Goal: Navigation & Orientation: Find specific page/section

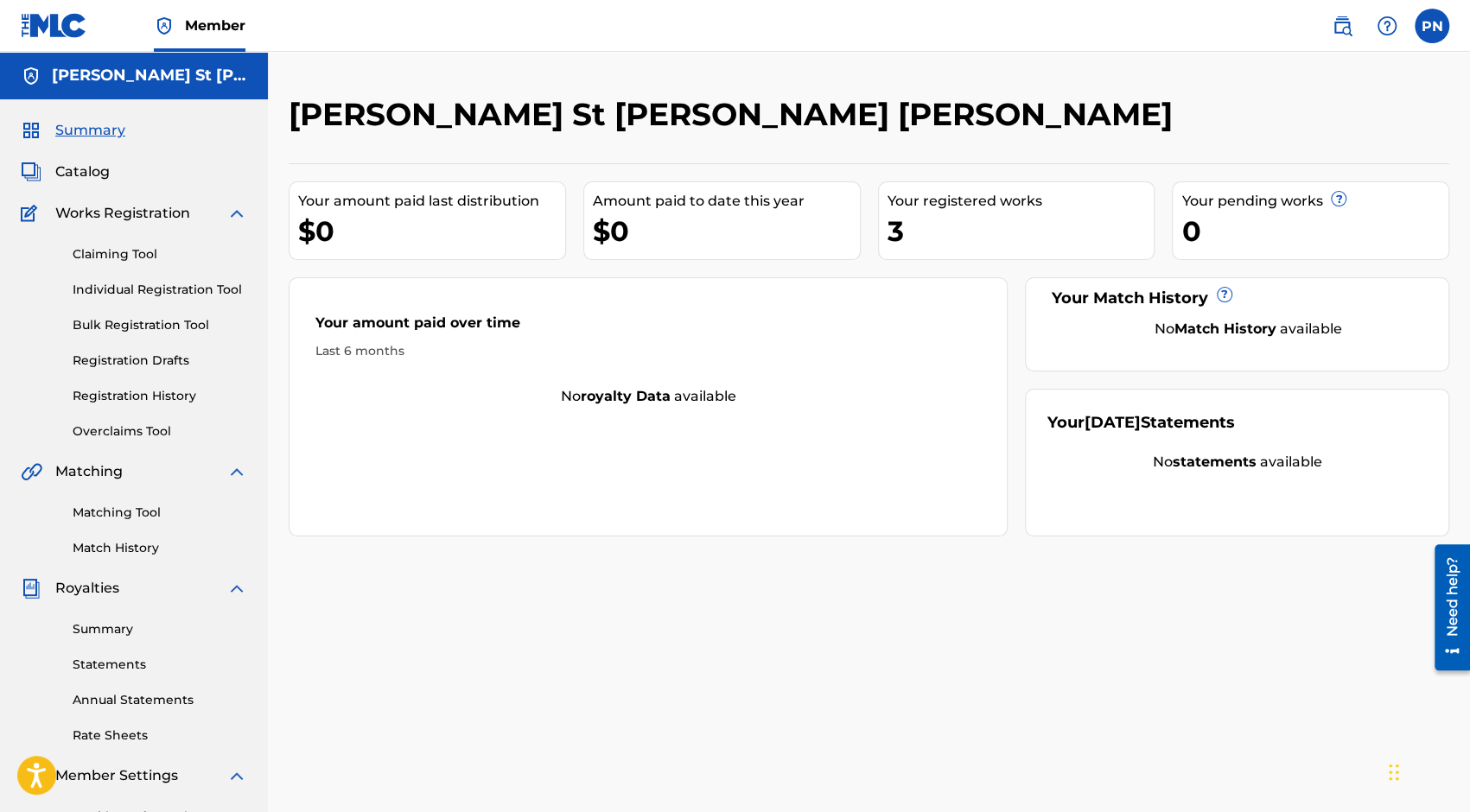
click at [99, 182] on div "Summary Catalog Works Registration Claiming Tool Individual Registration Tool B…" at bounding box center [134, 543] width 268 height 888
click at [88, 156] on div "Summary Catalog Works Registration Claiming Tool Individual Registration Tool B…" at bounding box center [134, 543] width 268 height 888
click at [96, 184] on div "Summary Catalog Works Registration Claiming Tool Individual Registration Tool B…" at bounding box center [134, 543] width 268 height 888
click at [99, 174] on span "Catalog" at bounding box center [82, 171] width 54 height 21
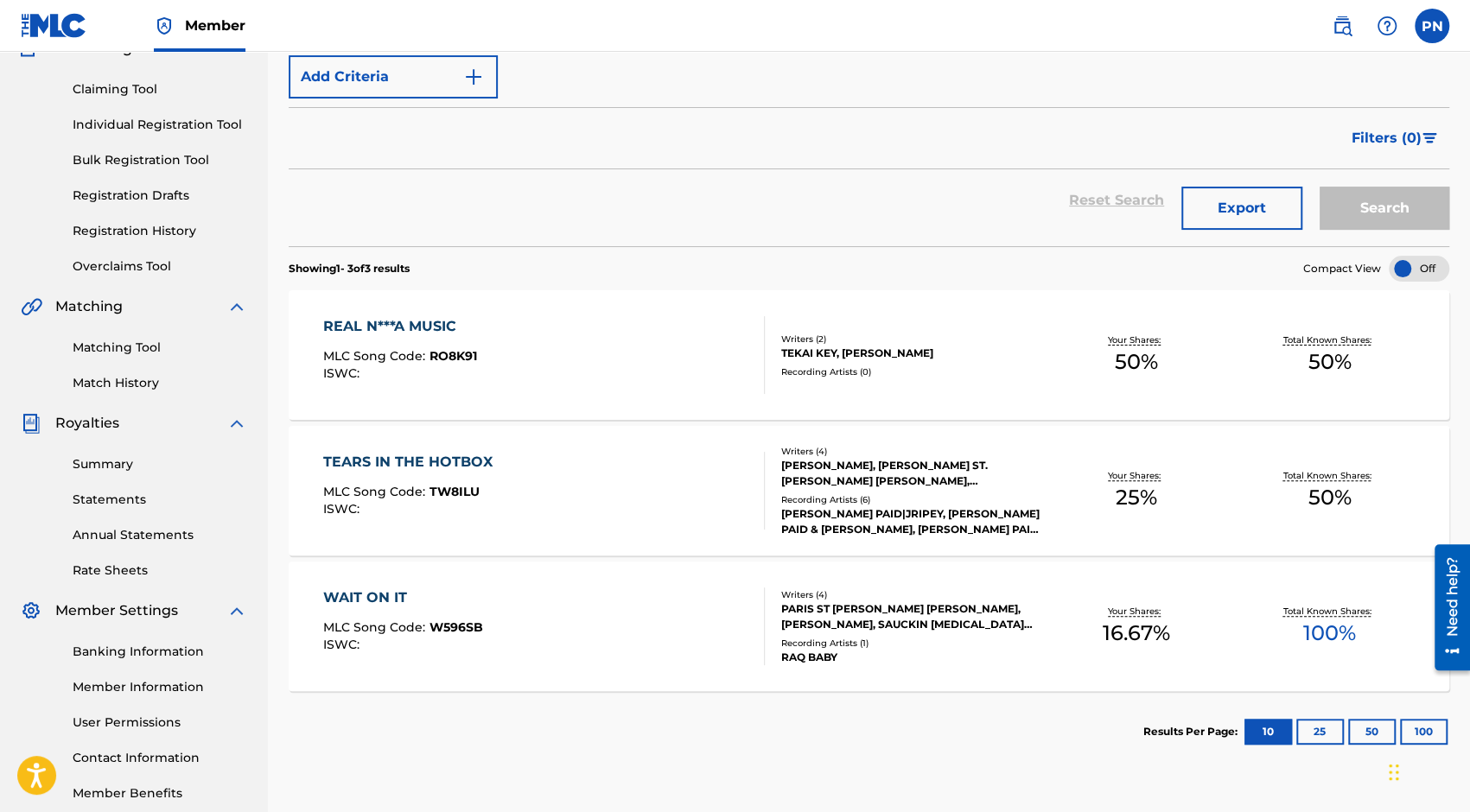
scroll to position [259, 0]
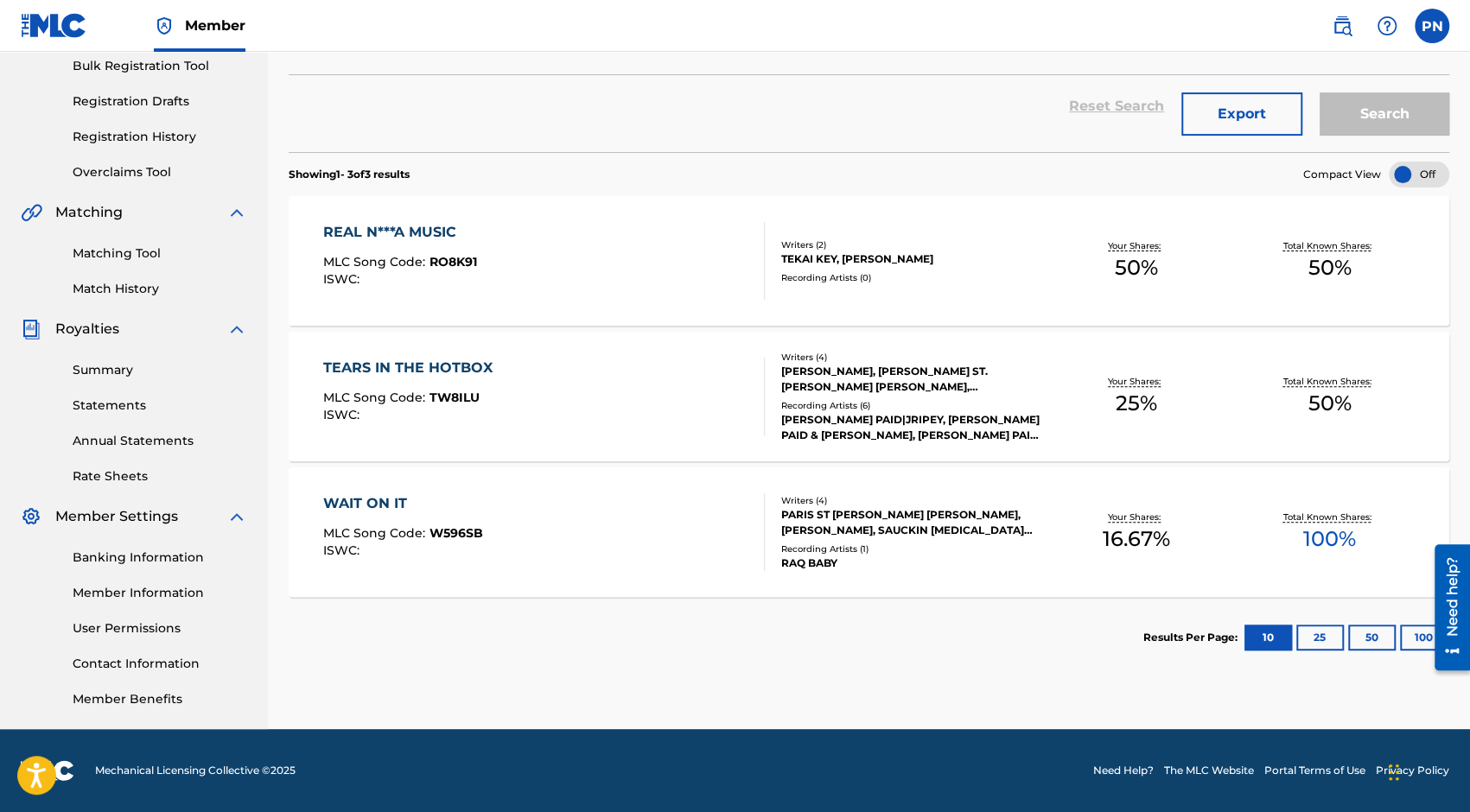
click at [140, 444] on link "Annual Statements" at bounding box center [159, 441] width 174 height 18
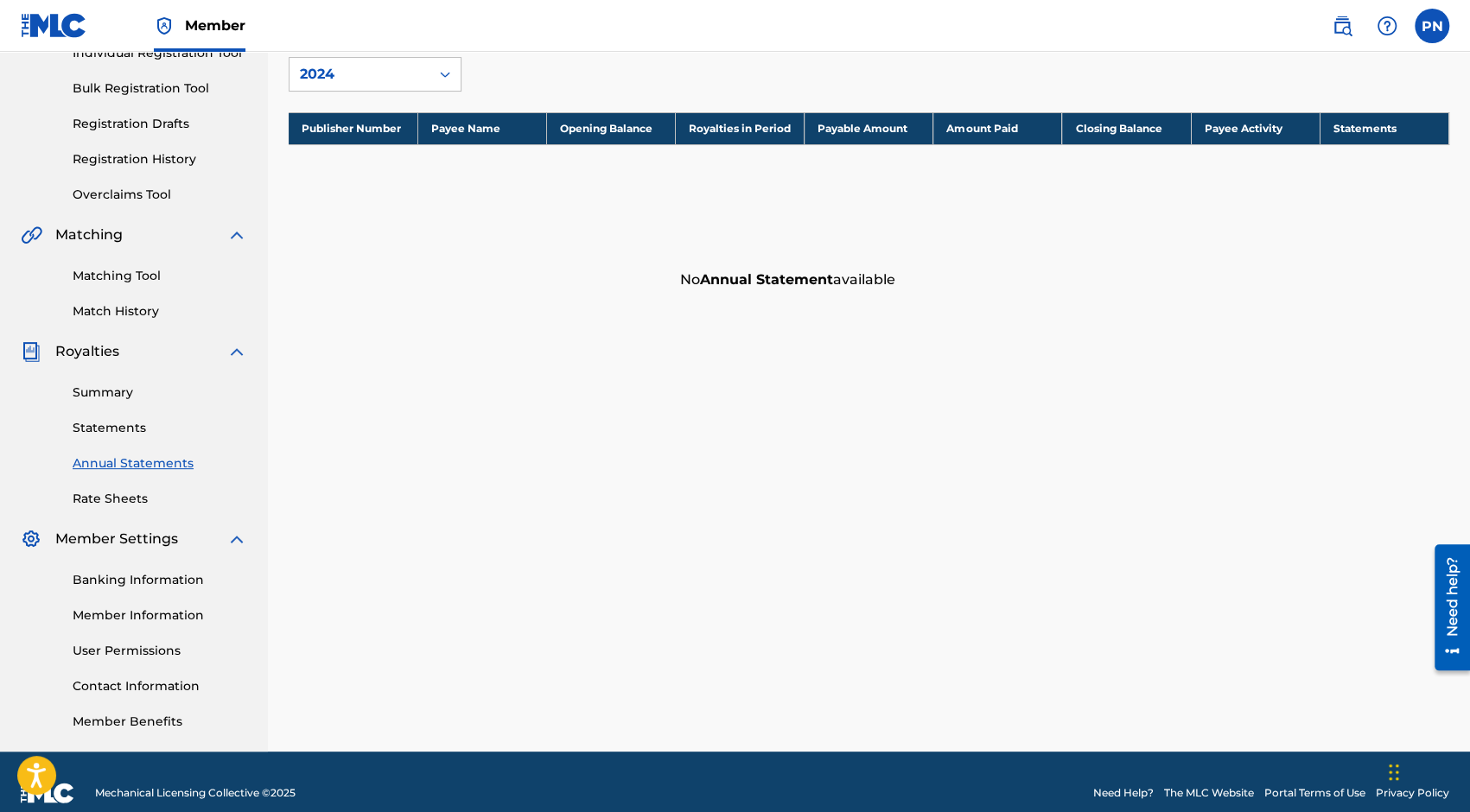
scroll to position [238, 0]
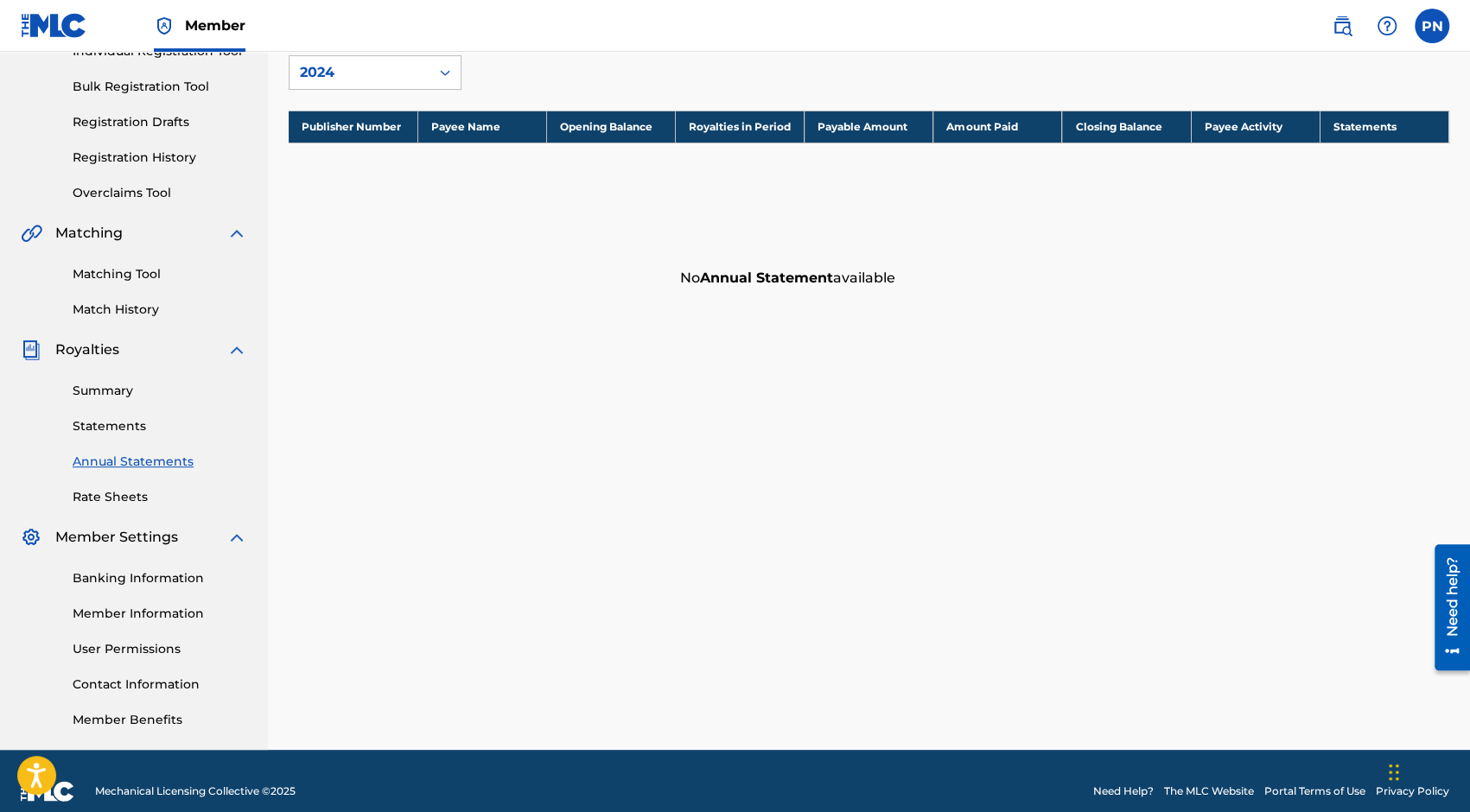
click at [61, 565] on div "Banking Information Member Information User Permissions Contact Information Mem…" at bounding box center [134, 638] width 227 height 181
click at [97, 425] on link "Statements" at bounding box center [159, 426] width 174 height 18
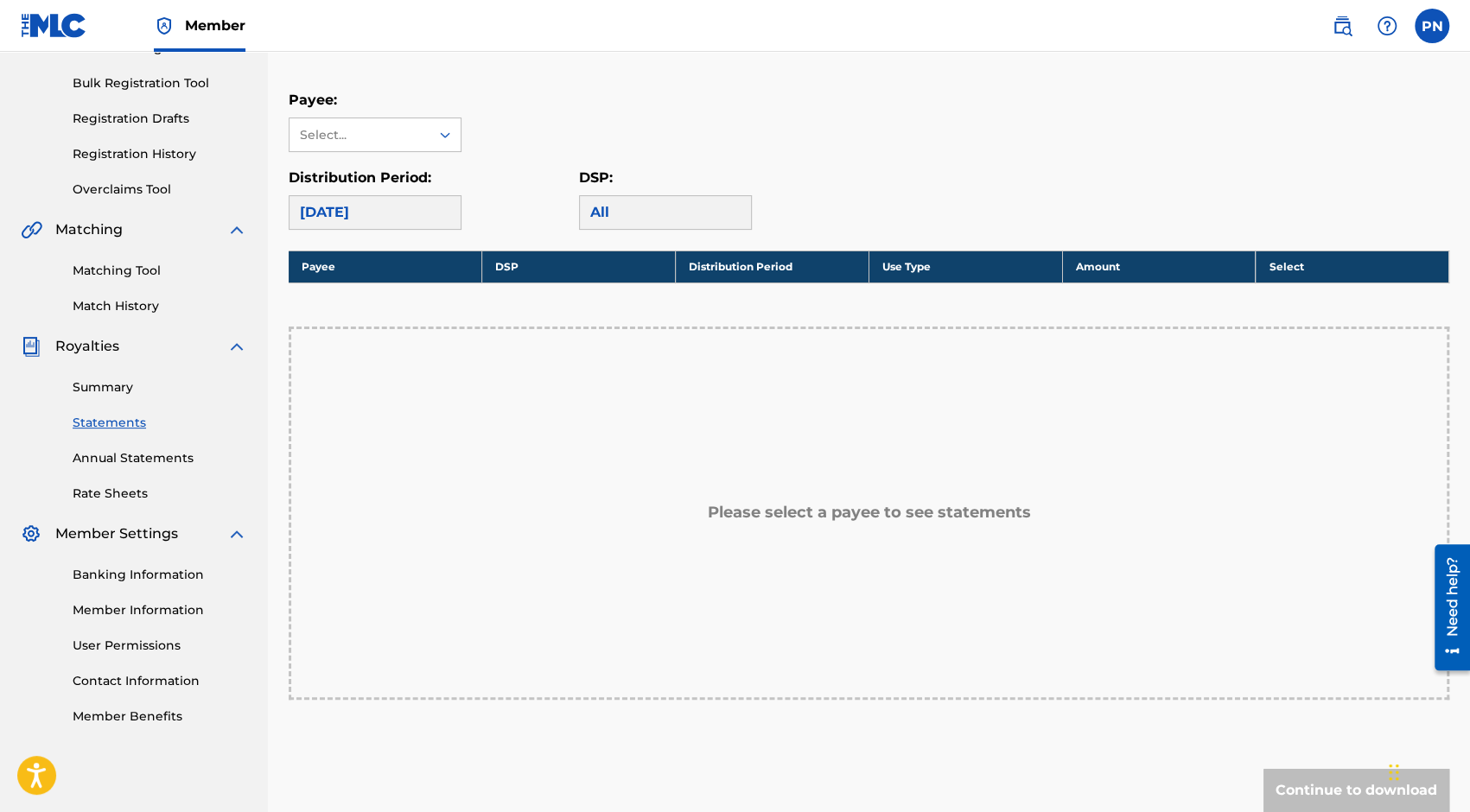
scroll to position [218, 0]
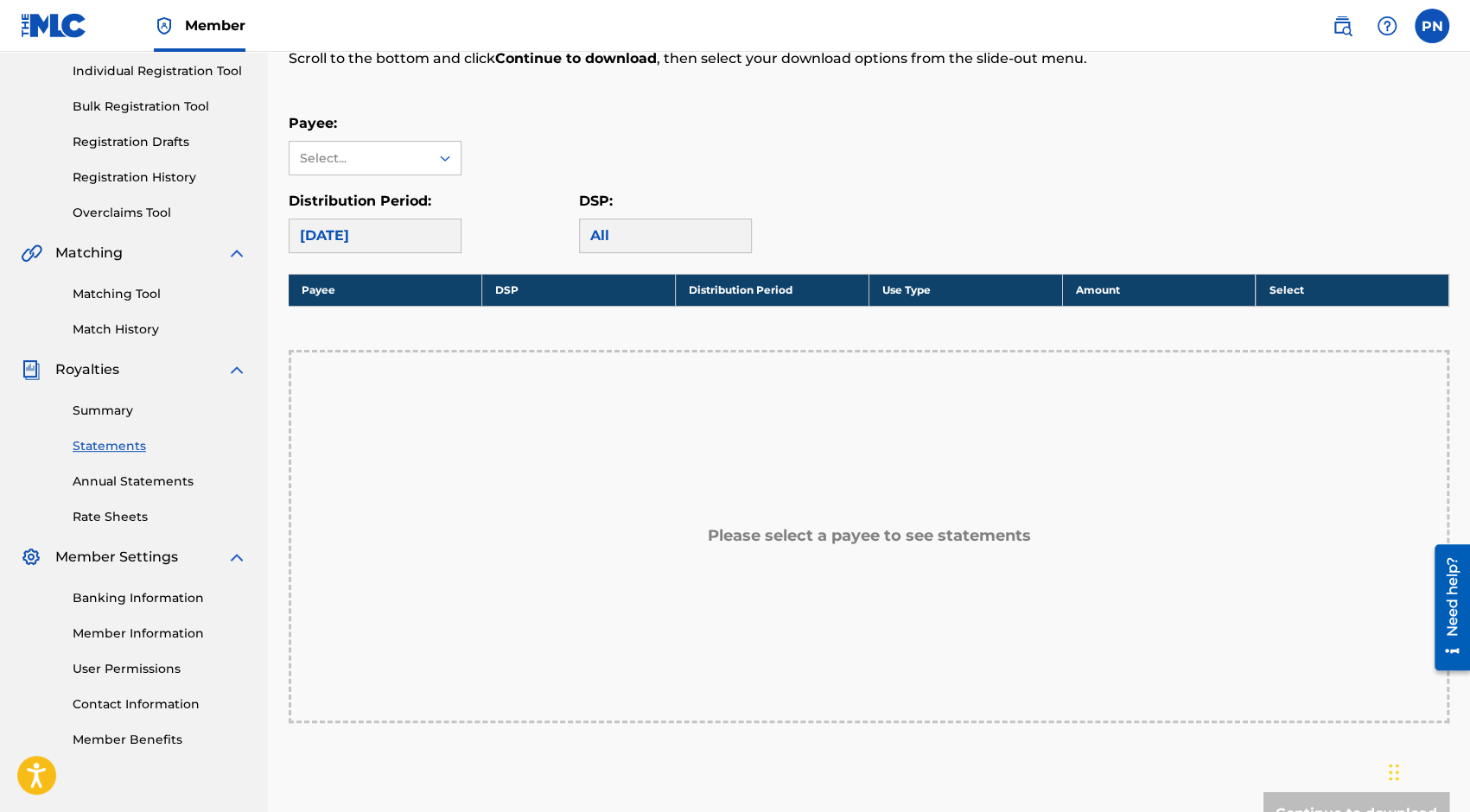
click at [691, 230] on div "All" at bounding box center [666, 236] width 173 height 35
click at [682, 243] on div "All" at bounding box center [666, 236] width 173 height 35
drag, startPoint x: 657, startPoint y: 241, endPoint x: 560, endPoint y: 223, distance: 98.7
click at [655, 241] on div "All" at bounding box center [666, 236] width 173 height 35
click at [334, 173] on div "Select..." at bounding box center [359, 158] width 140 height 33
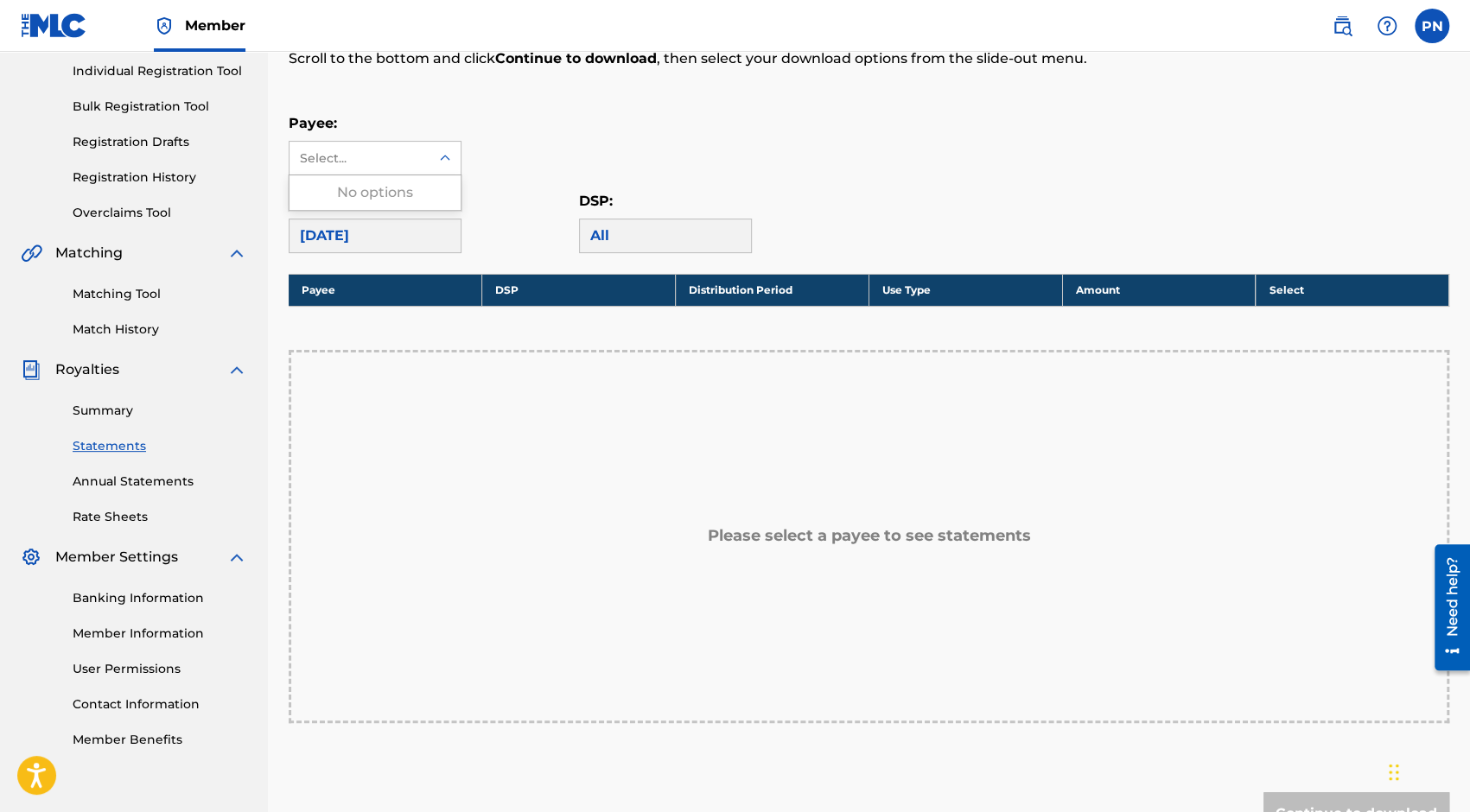
click at [338, 186] on div "No options" at bounding box center [375, 192] width 171 height 35
drag, startPoint x: 338, startPoint y: 189, endPoint x: 578, endPoint y: 162, distance: 241.5
click at [339, 190] on div "No options" at bounding box center [375, 192] width 171 height 35
click at [652, 157] on div "Payee: Use Up and Down to choose options, press Enter to select the currently f…" at bounding box center [869, 145] width 1161 height 63
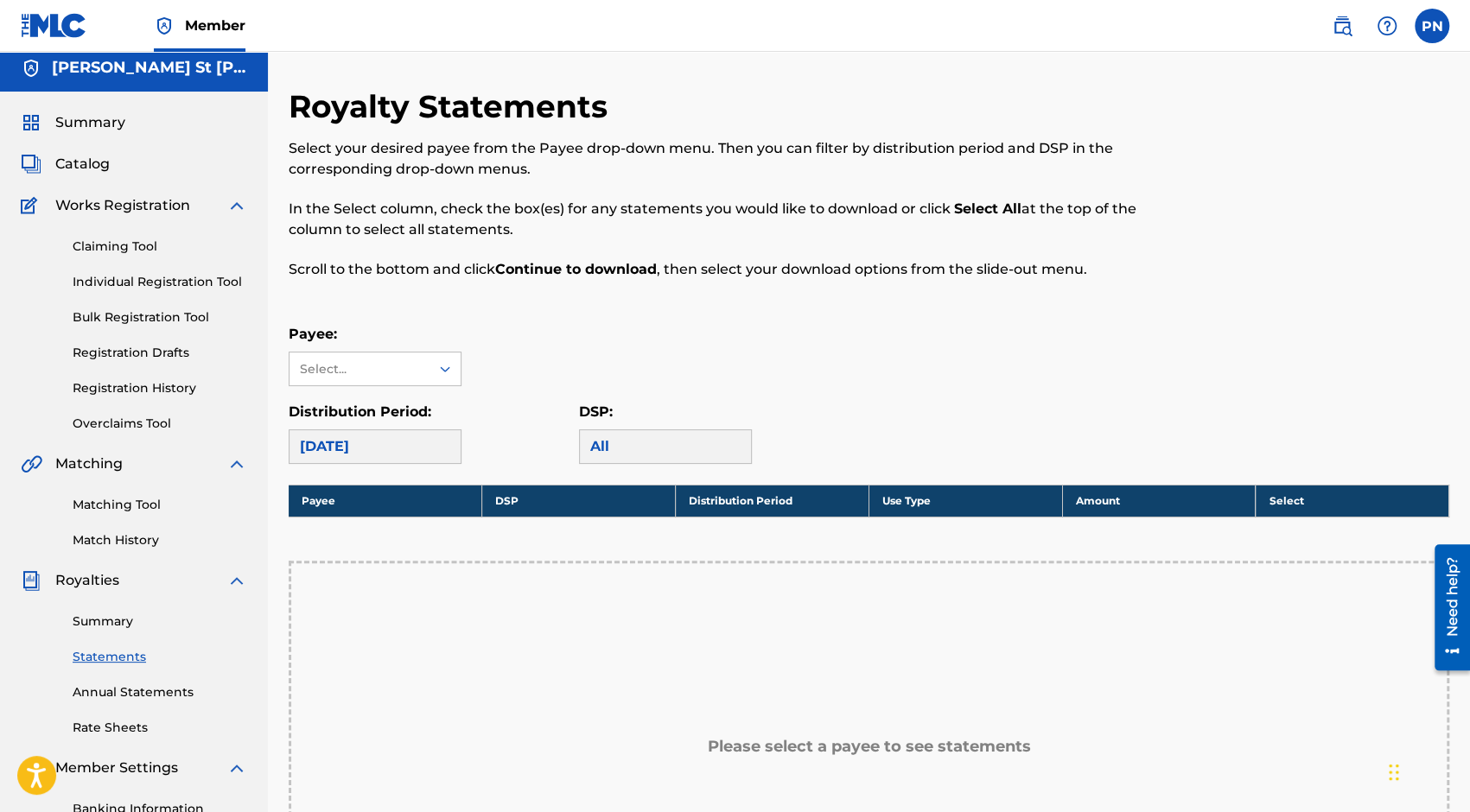
scroll to position [0, 0]
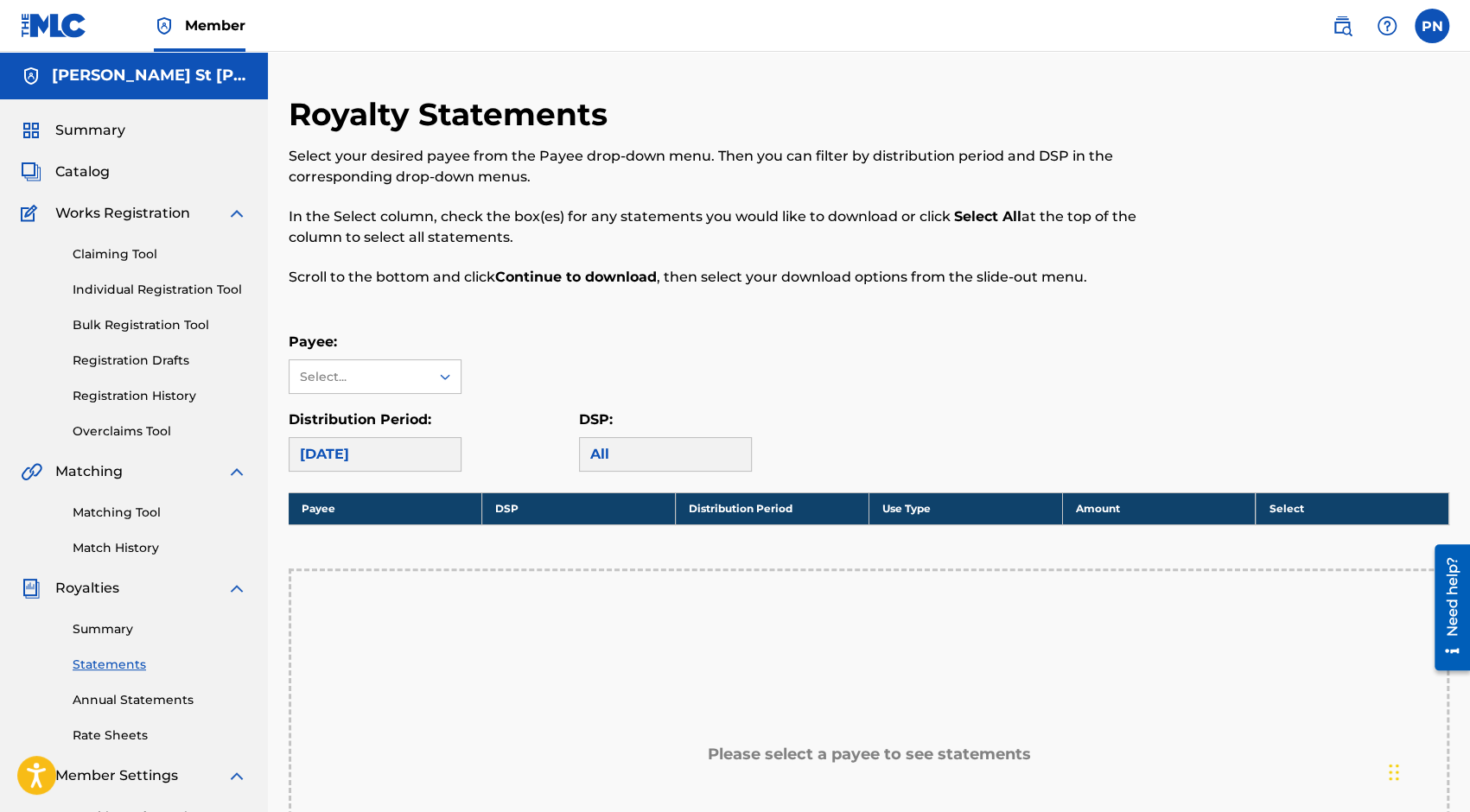
click at [95, 635] on link "Summary" at bounding box center [159, 630] width 174 height 18
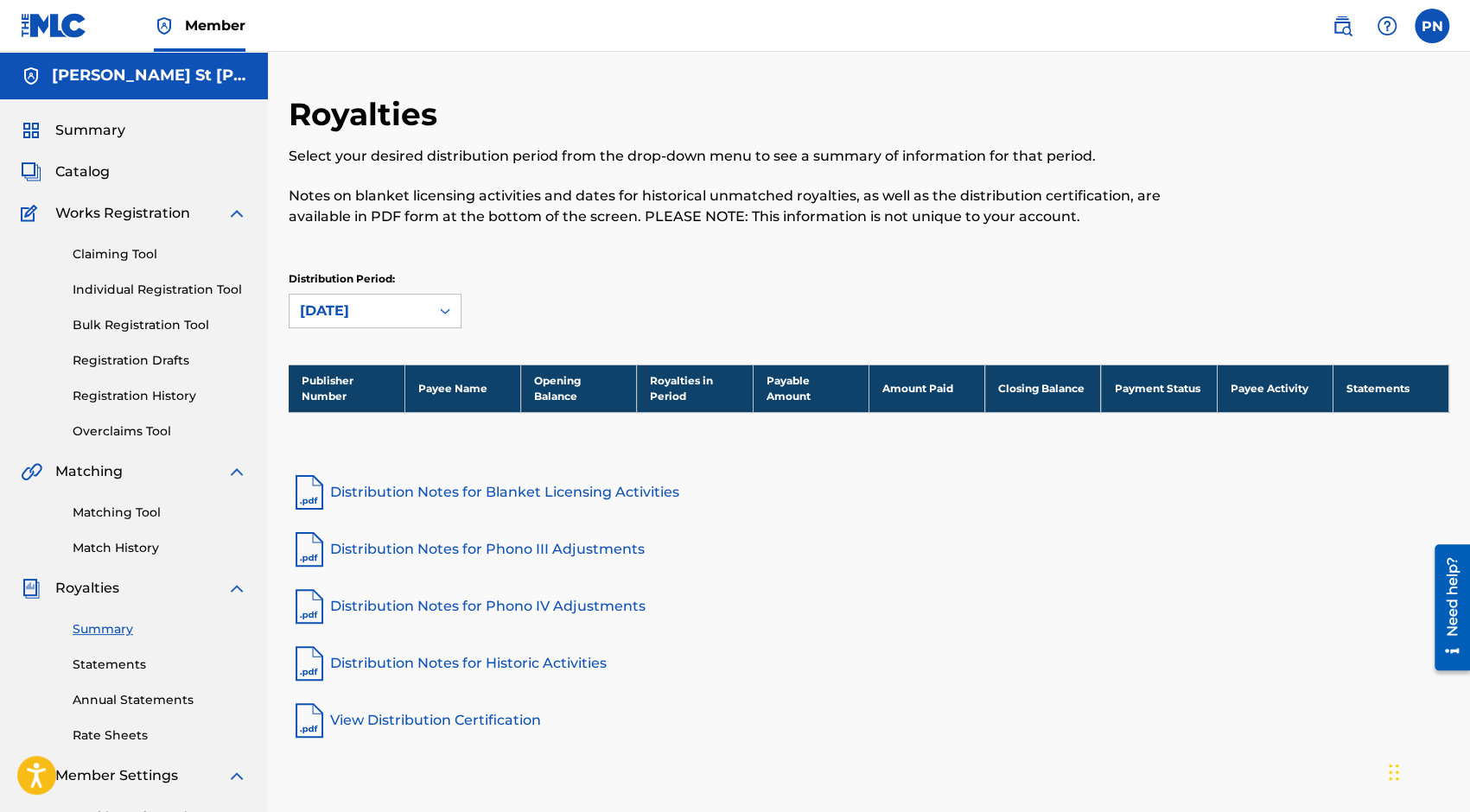
click at [128, 573] on div "Summary Catalog Works Registration Claiming Tool Individual Registration Tool B…" at bounding box center [134, 543] width 268 height 888
click at [96, 212] on span "Works Registration" at bounding box center [122, 213] width 134 height 21
click at [80, 122] on span "Summary" at bounding box center [90, 130] width 70 height 21
